Goal: Information Seeking & Learning: Find specific fact

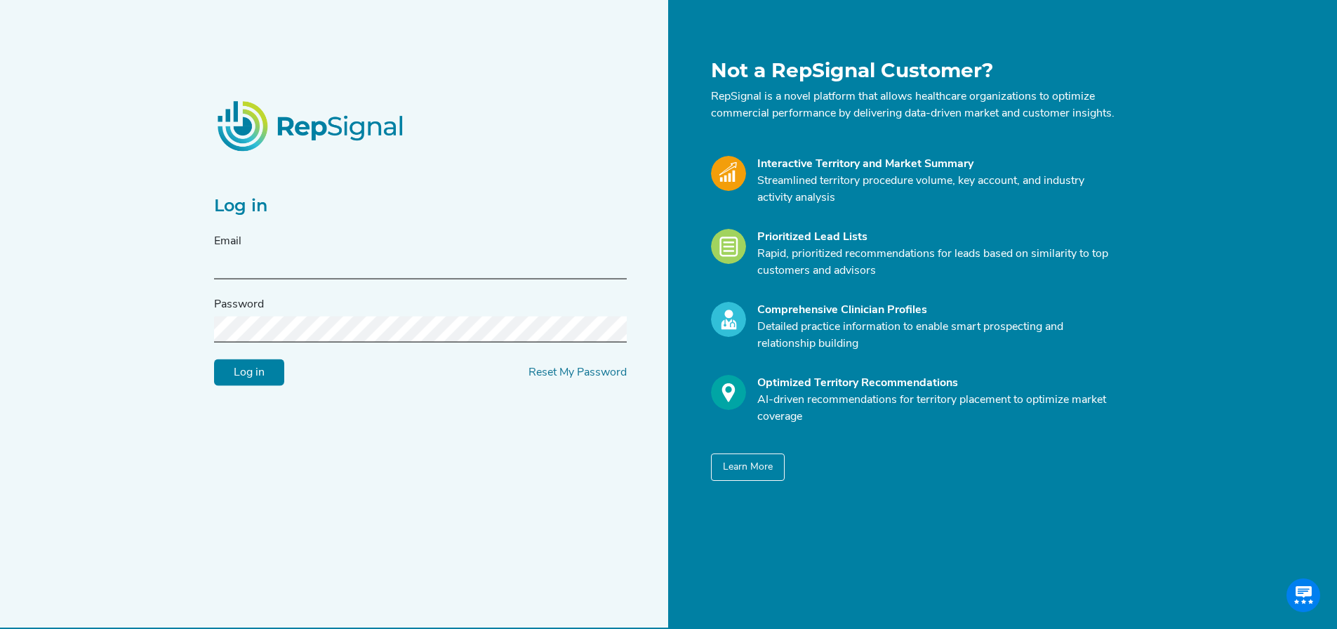
type input "[EMAIL_ADDRESS][DOMAIN_NAME]"
click at [227, 380] on input "Log in" at bounding box center [249, 372] width 70 height 27
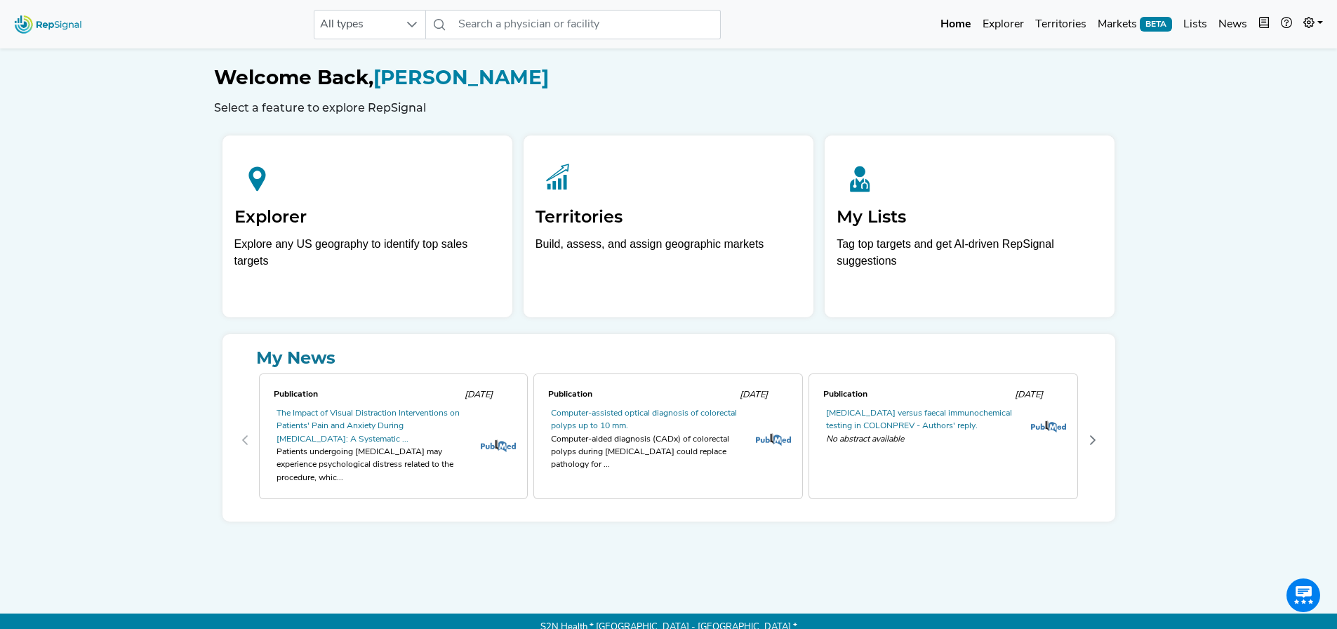
click at [259, 380] on div "Publication [DATE] The Impact of Visual Distraction Interventions on Patients' …" at bounding box center [394, 436] width 270 height 126
drag, startPoint x: 500, startPoint y: 31, endPoint x: 440, endPoint y: 27, distance: 60.5
click at [500, 29] on input "text" at bounding box center [587, 24] width 268 height 29
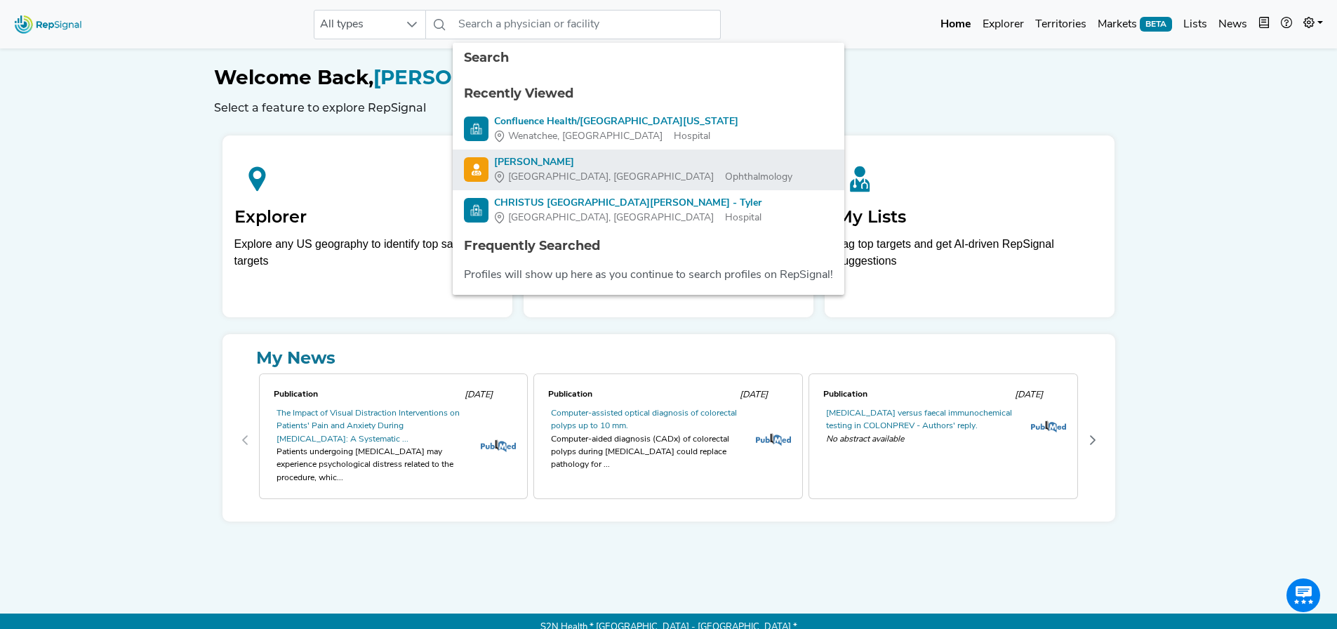
click at [528, 155] on div "[PERSON_NAME]" at bounding box center [643, 162] width 298 height 15
type input "[PERSON_NAME]"
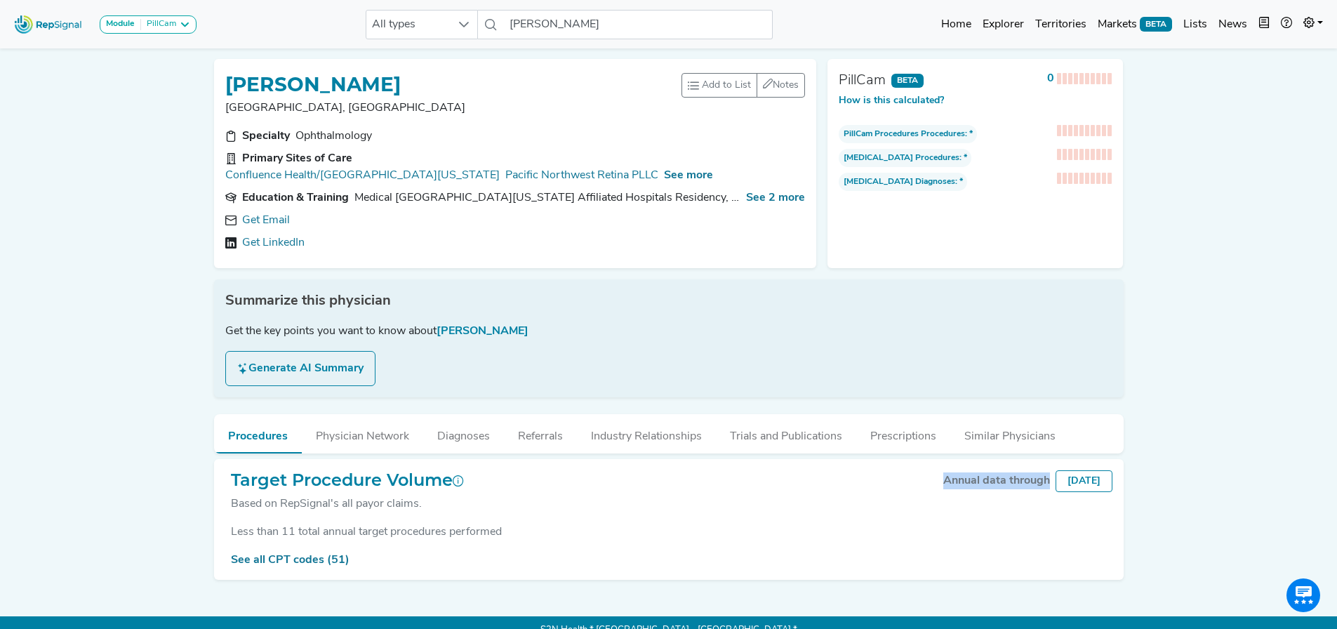
drag, startPoint x: 932, startPoint y: 478, endPoint x: 1038, endPoint y: 482, distance: 106.1
click at [1038, 482] on div "Annual data through [DATE]" at bounding box center [1025, 481] width 175 height 22
click at [990, 482] on div "Annual data through" at bounding box center [996, 480] width 107 height 17
drag, startPoint x: 931, startPoint y: 479, endPoint x: 1034, endPoint y: 481, distance: 102.5
click at [1033, 482] on div "Annual data through" at bounding box center [996, 480] width 107 height 17
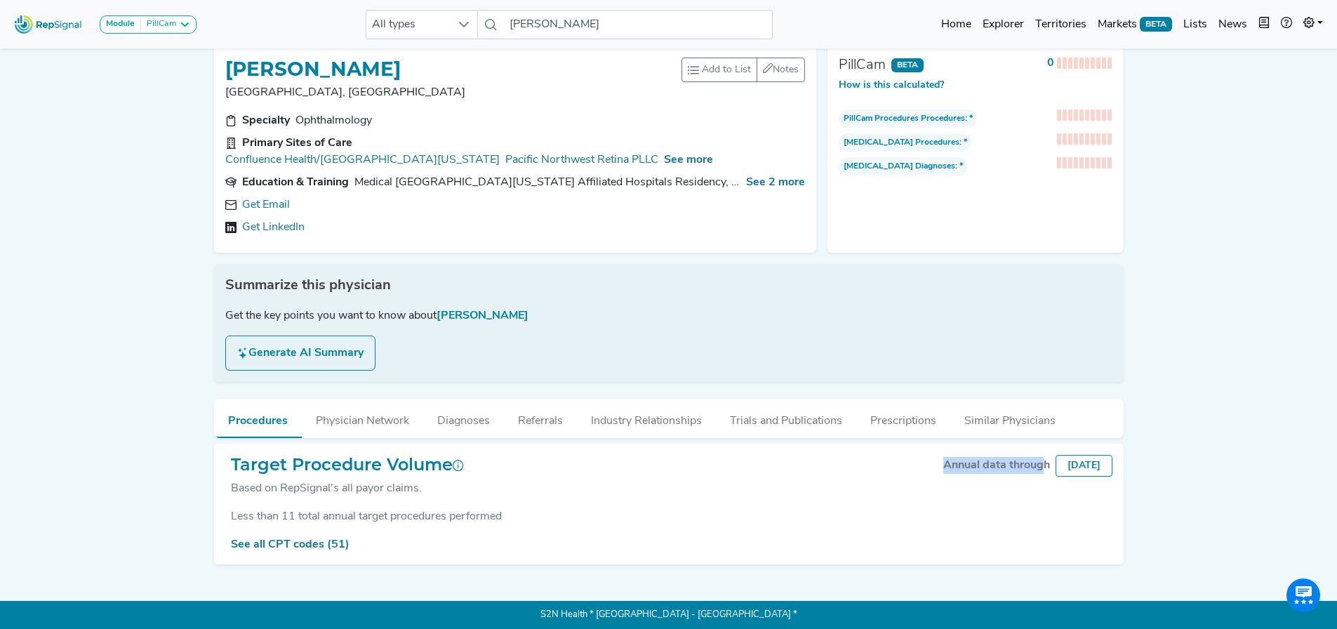
scroll to position [24, 0]
click at [1142, 447] on div "Module PillCam Arthroscopy [MEDICAL_DATA] [MEDICAL_DATA] Breast Test CLTI Refer…" at bounding box center [668, 307] width 1337 height 644
drag, startPoint x: 933, startPoint y: 454, endPoint x: 964, endPoint y: 454, distance: 30.9
click at [964, 457] on div "Annual data through" at bounding box center [996, 465] width 107 height 17
click at [949, 457] on div "Annual data through" at bounding box center [996, 465] width 107 height 17
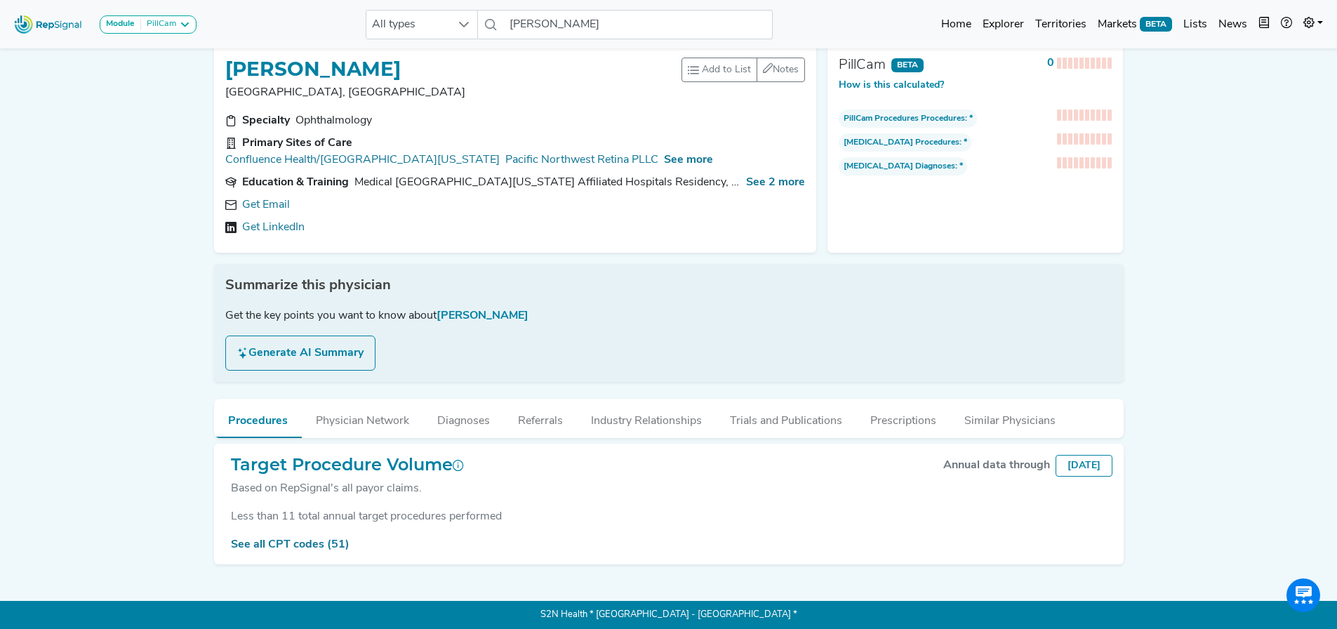
drag, startPoint x: 931, startPoint y: 457, endPoint x: 1115, endPoint y: 463, distance: 183.3
click at [1115, 463] on div "Target Procedure Volume Based on RepSignal's all payor claims. Annual data thro…" at bounding box center [669, 504] width 910 height 121
click at [1030, 457] on div "Annual data through" at bounding box center [996, 465] width 107 height 17
drag, startPoint x: 931, startPoint y: 457, endPoint x: 1124, endPoint y: 458, distance: 193.0
click at [1124, 458] on div "[PERSON_NAME] Bellevue, [GEOGRAPHIC_DATA] Add to List Recent Lists: Starred Phy…" at bounding box center [669, 299] width 927 height 535
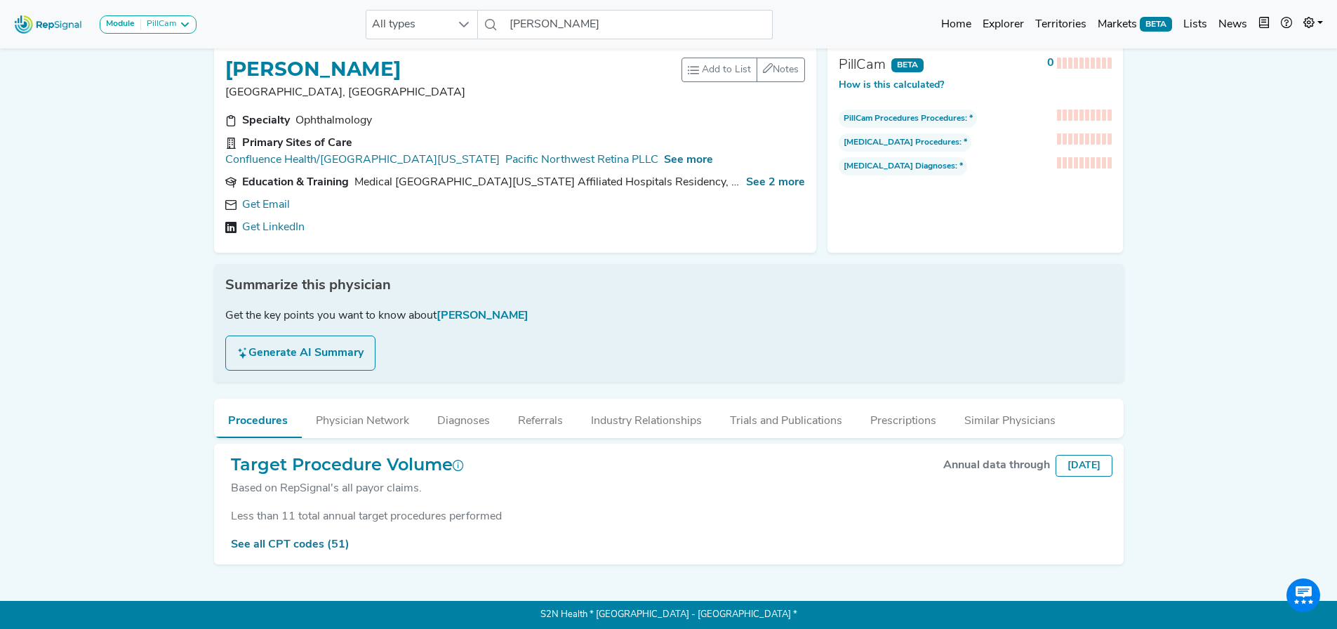
drag, startPoint x: 1240, startPoint y: 430, endPoint x: 1241, endPoint y: 418, distance: 12.0
click at [1240, 430] on div "Module PillCam Arthroscopy [MEDICAL_DATA] [MEDICAL_DATA] Breast Test CLTI Refer…" at bounding box center [668, 307] width 1337 height 644
